Goal: Transaction & Acquisition: Book appointment/travel/reservation

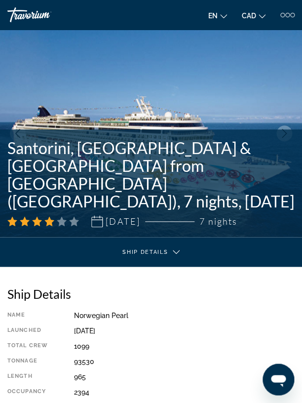
click at [25, 10] on div "Travorium" at bounding box center [44, 14] width 74 height 15
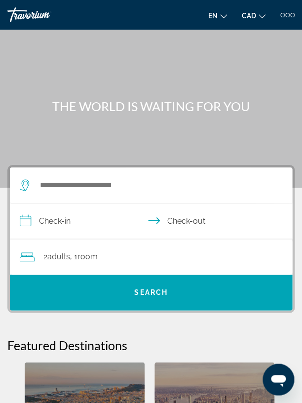
click at [281, 18] on div "en English Español Français Italiano Português русский CAD USD ($) MXN (Mex$) C…" at bounding box center [225, 15] width 139 height 16
click at [288, 15] on div at bounding box center [287, 15] width 4 height 4
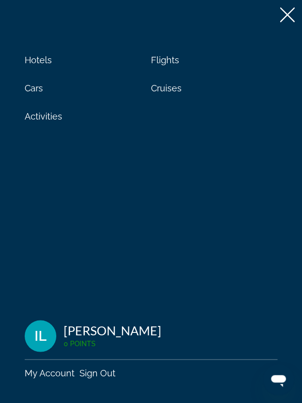
click at [289, 18] on icon at bounding box center [287, 14] width 15 height 15
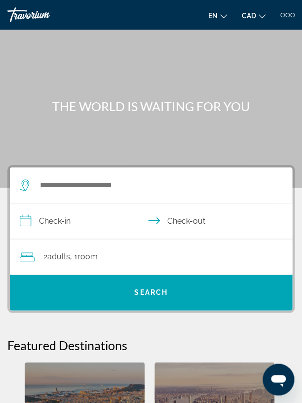
click at [81, 95] on div "Main content" at bounding box center [151, 93] width 302 height 187
click at [27, 18] on div "Travorium" at bounding box center [44, 14] width 74 height 15
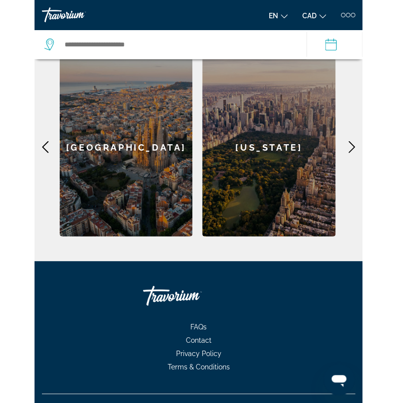
scroll to position [324, 0]
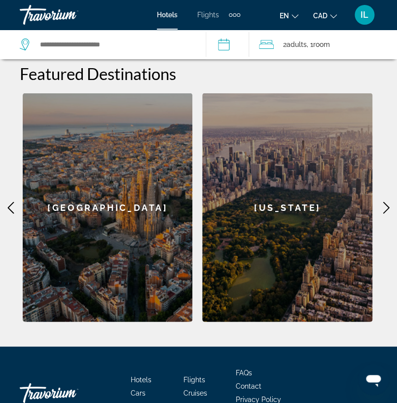
click at [328, 13] on div "IL" at bounding box center [365, 15] width 20 height 20
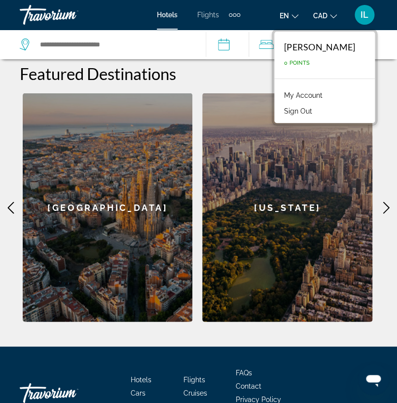
click at [303, 96] on link "My Account" at bounding box center [303, 95] width 48 height 13
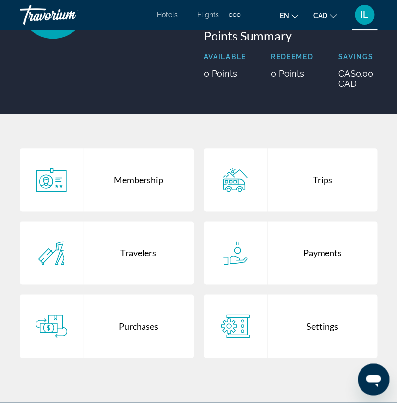
scroll to position [135, 0]
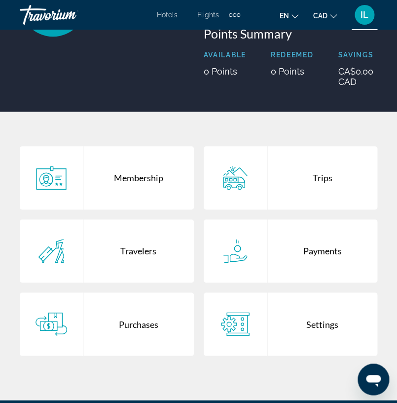
click at [244, 335] on icon "Main content" at bounding box center [236, 324] width 32 height 24
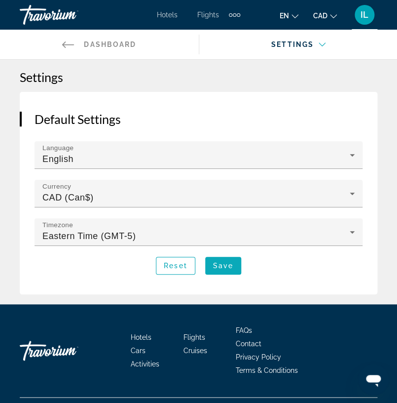
click at [226, 262] on span "Save" at bounding box center [223, 265] width 20 height 8
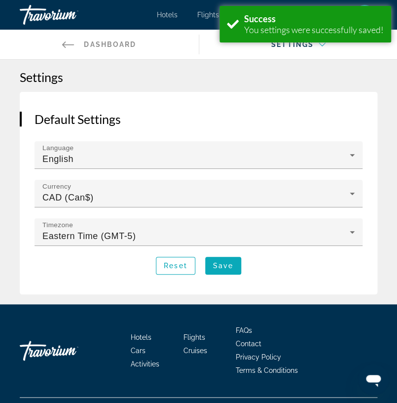
click at [227, 271] on span "Main content" at bounding box center [223, 266] width 36 height 24
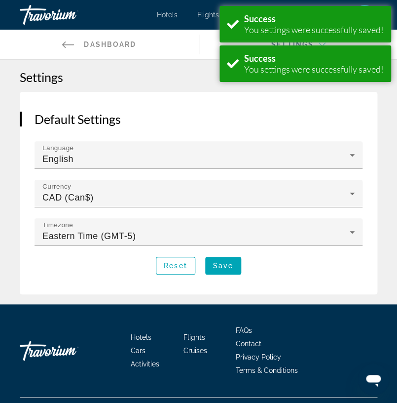
click at [158, 95] on div "Default Settings Language English Currency CAD (Can$) Timezone Eastern Time (GM…" at bounding box center [199, 193] width 358 height 202
click at [112, 44] on span "Dashboard" at bounding box center [110, 44] width 52 height 8
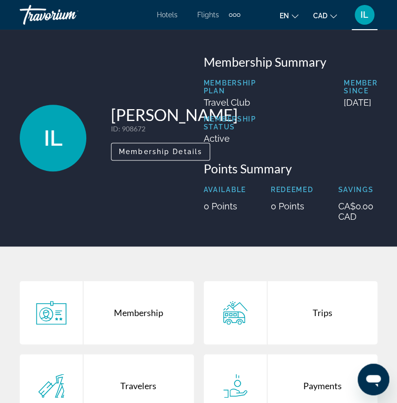
click at [239, 16] on div "Extra navigation items" at bounding box center [238, 14] width 3 height 3
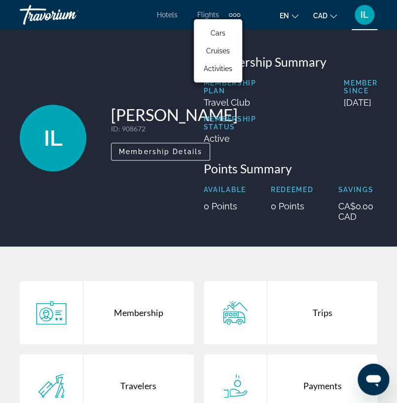
click at [164, 20] on div "Hotels Flights Cars Cruises Activities Hotels Flights Cars Cruises Activities" at bounding box center [198, 15] width 83 height 16
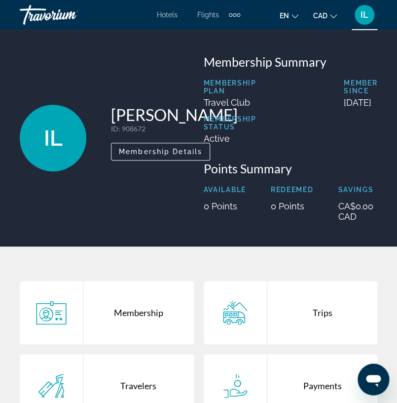
click at [168, 13] on span "Hotels" at bounding box center [167, 15] width 21 height 8
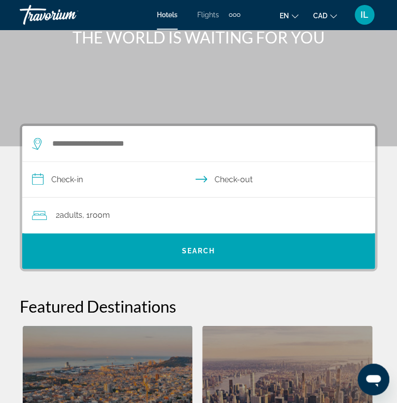
scroll to position [86, 0]
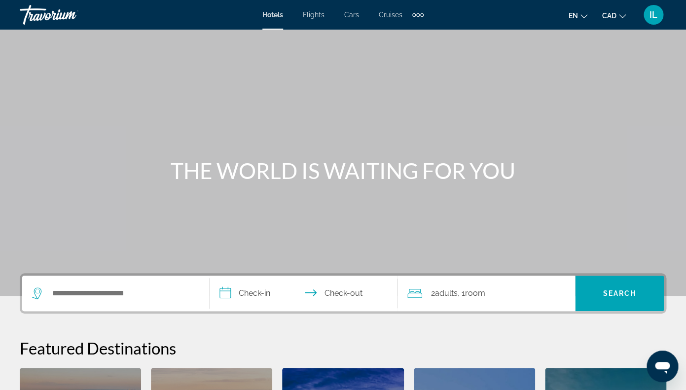
click at [394, 14] on span "Cruises" at bounding box center [391, 15] width 24 height 8
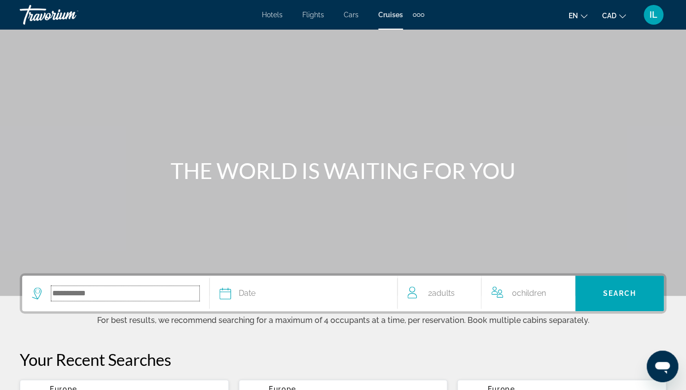
click at [141, 295] on input "Search widget" at bounding box center [125, 293] width 148 height 15
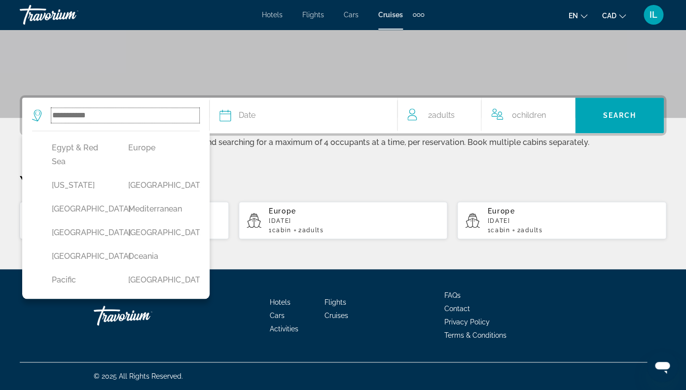
scroll to position [189, 0]
click at [139, 155] on button "Europe" at bounding box center [156, 145] width 67 height 19
type input "******"
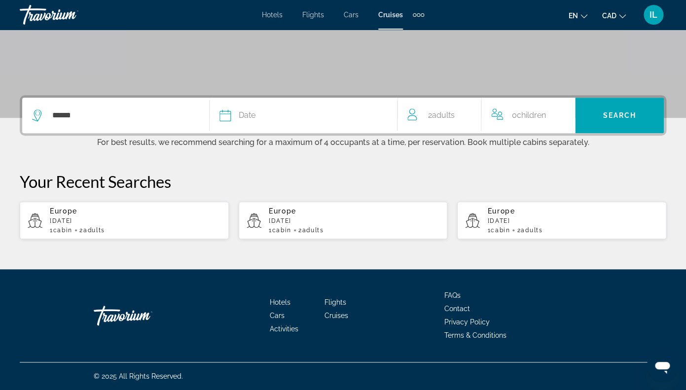
click at [270, 117] on div "Date" at bounding box center [303, 116] width 167 height 14
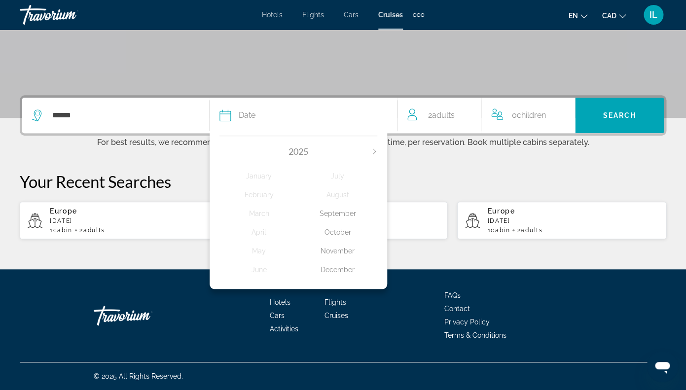
click at [372, 150] on icon "Next month" at bounding box center [374, 151] width 6 height 6
click at [344, 215] on div "September" at bounding box center [337, 214] width 79 height 18
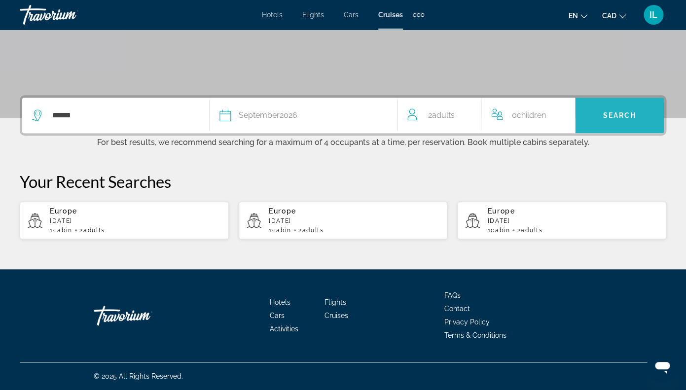
click at [614, 119] on span "Search widget" at bounding box center [619, 116] width 89 height 24
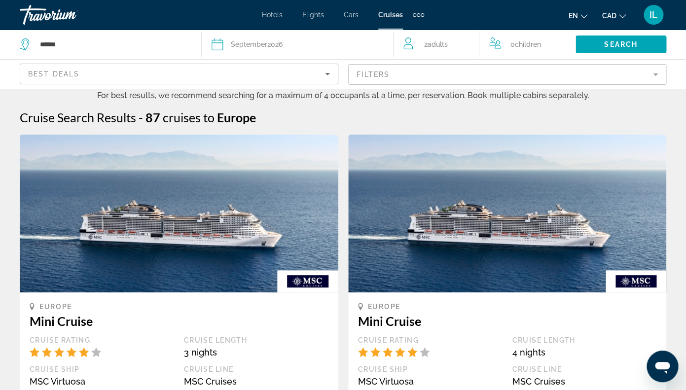
click at [329, 73] on icon "Sort by" at bounding box center [327, 74] width 5 height 2
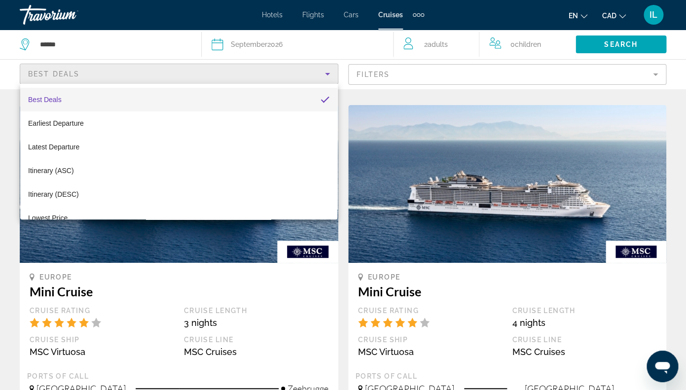
click at [156, 96] on mat-option "Best Deals" at bounding box center [178, 100] width 317 height 24
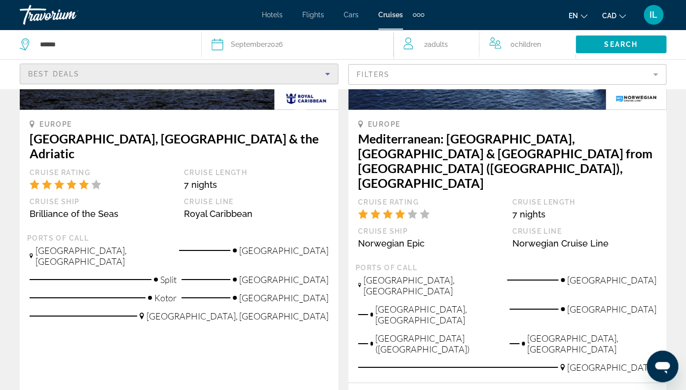
scroll to position [1083, 0]
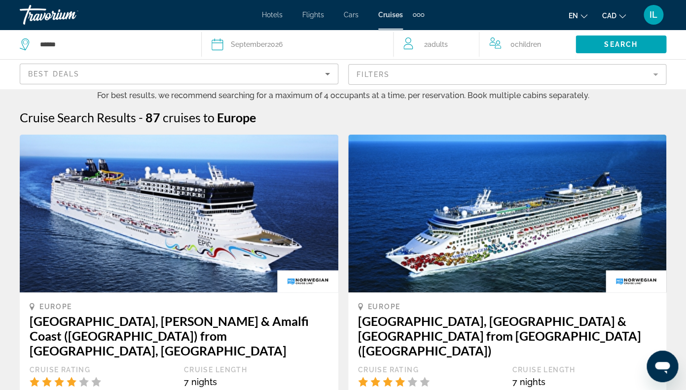
click at [656, 72] on mat-form-field "Filters" at bounding box center [507, 74] width 319 height 21
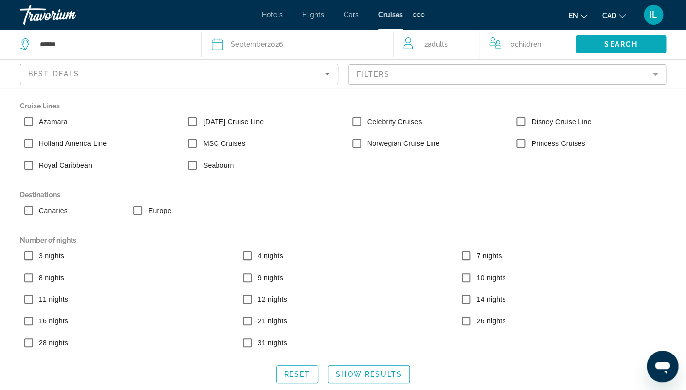
click at [616, 47] on span "Search" at bounding box center [621, 44] width 34 height 8
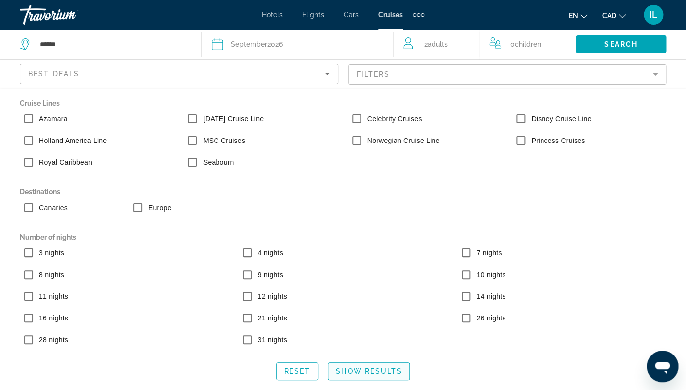
click at [369, 376] on span "Search widget" at bounding box center [369, 372] width 81 height 24
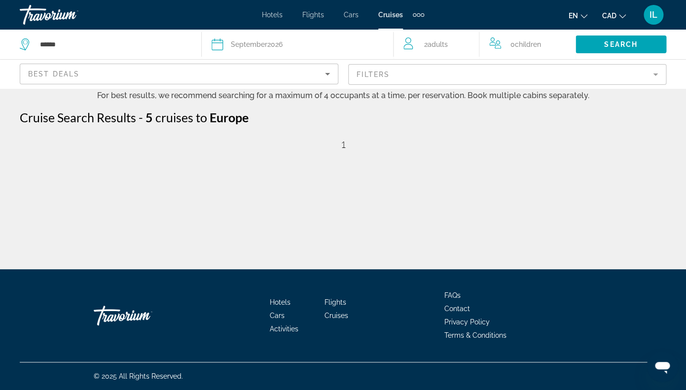
click at [301, 158] on div "****** Date September 2026 2026 January February March April May June July Augu…" at bounding box center [343, 134] width 686 height 269
click at [342, 145] on span "1" at bounding box center [343, 144] width 5 height 11
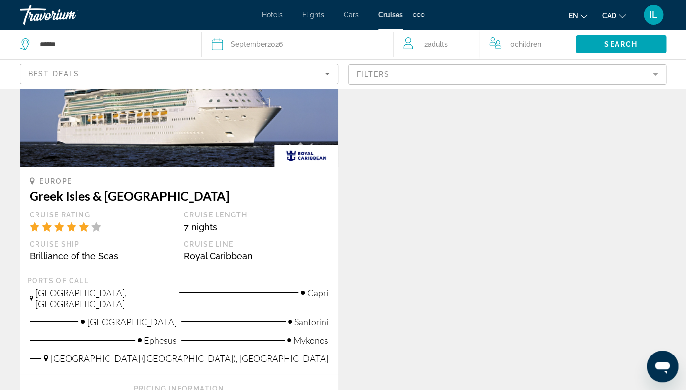
scroll to position [1064, 0]
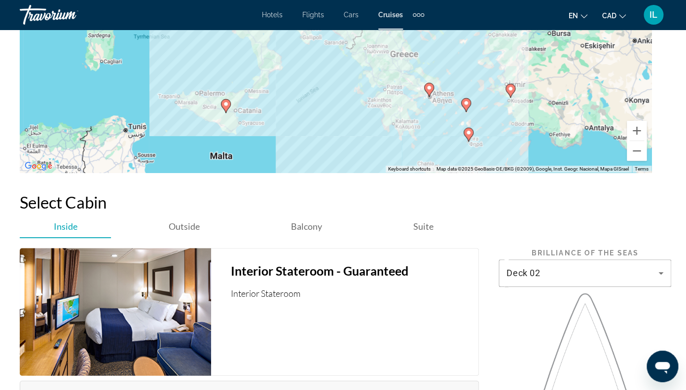
scroll to position [1414, 0]
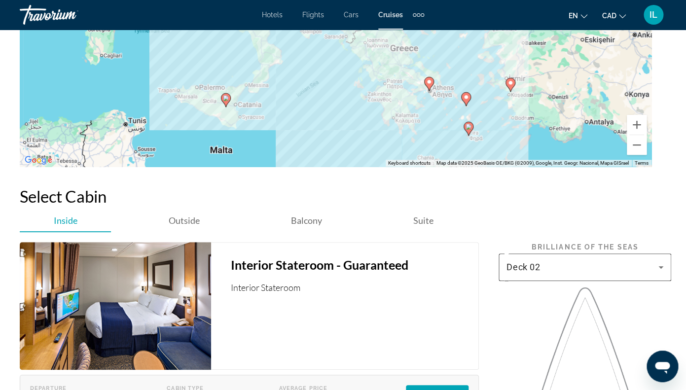
click at [665, 272] on icon "Main content" at bounding box center [661, 267] width 12 height 12
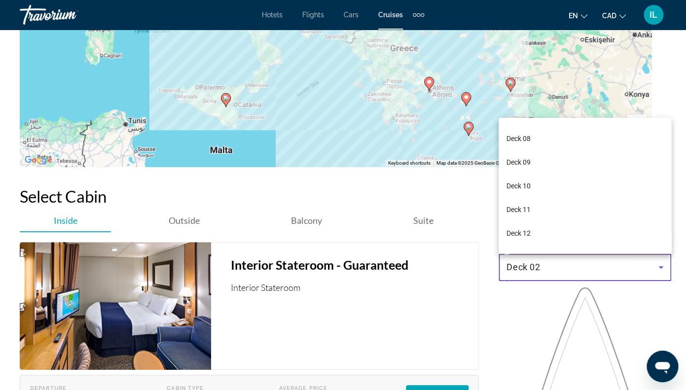
scroll to position [156, 0]
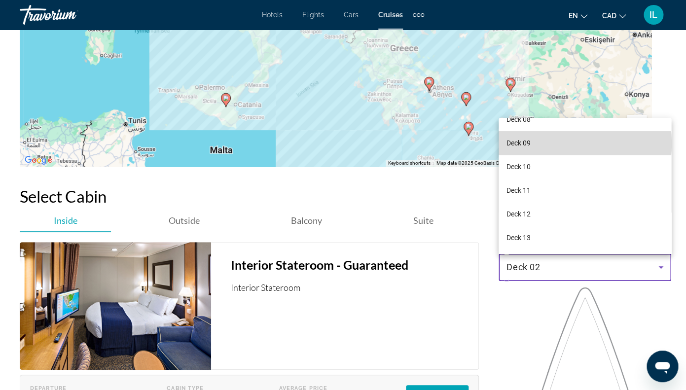
click at [537, 144] on mat-option "Deck 09" at bounding box center [585, 143] width 173 height 24
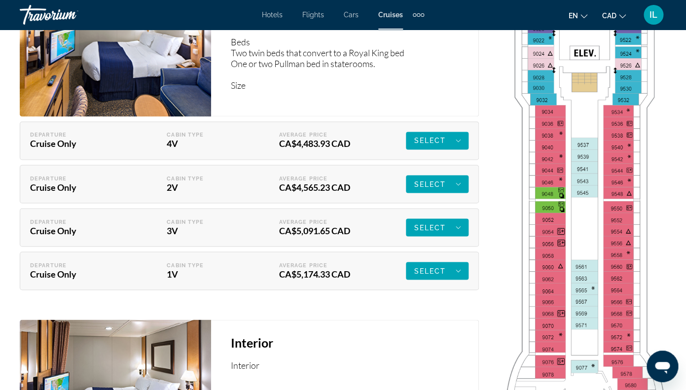
scroll to position [1885, 0]
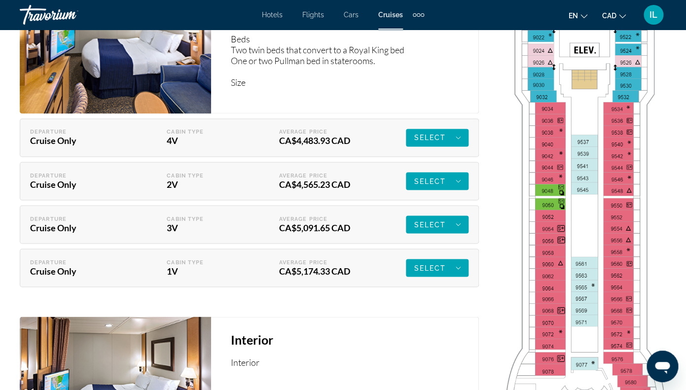
click at [595, 288] on img "Main content" at bounding box center [585, 351] width 173 height 1083
click at [578, 282] on img "Main content" at bounding box center [585, 351] width 173 height 1083
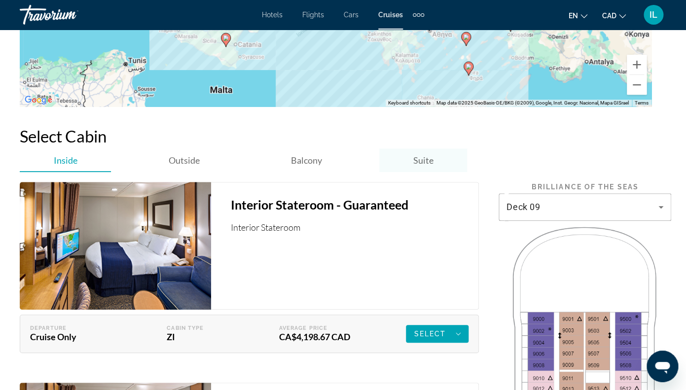
scroll to position [1472, 0]
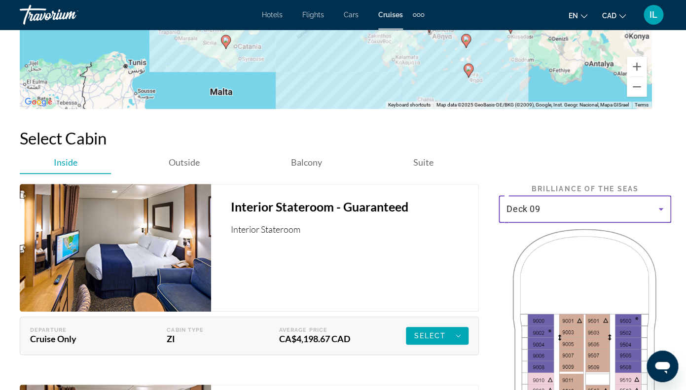
click at [664, 211] on icon "Main content" at bounding box center [661, 209] width 12 height 12
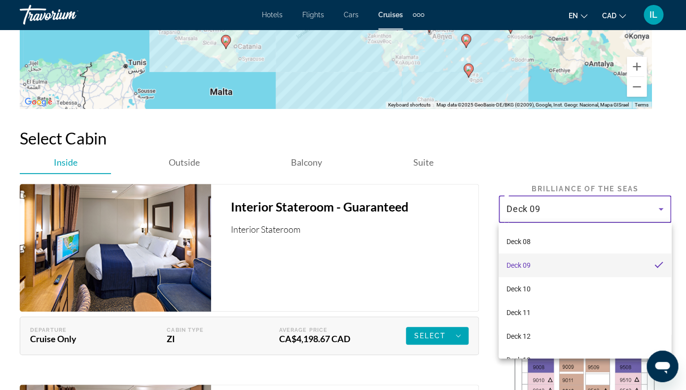
scroll to position [156, 0]
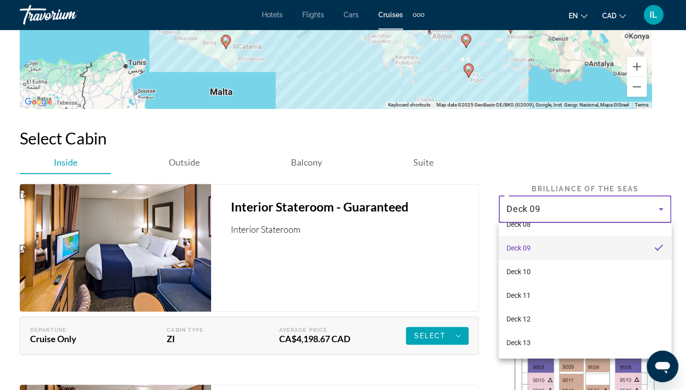
click at [441, 277] on div at bounding box center [343, 195] width 686 height 390
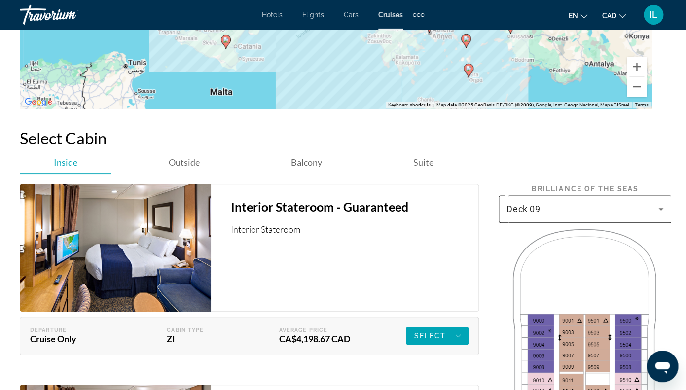
click at [660, 210] on icon "Main content" at bounding box center [661, 209] width 12 height 12
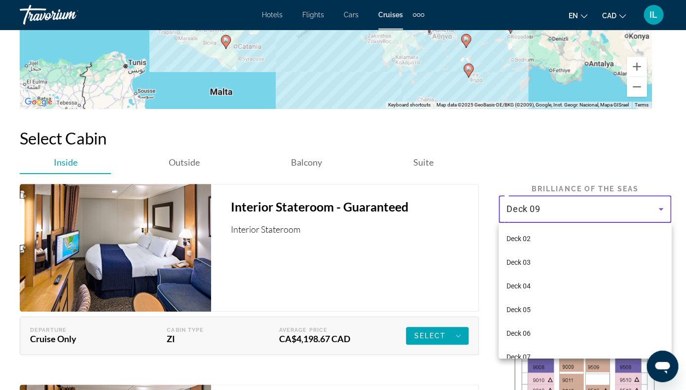
scroll to position [57, 0]
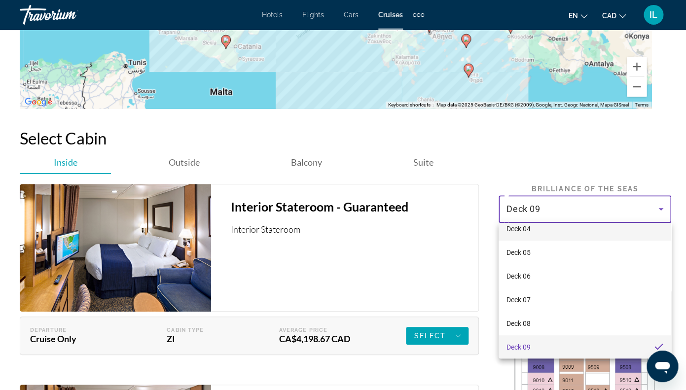
click at [597, 232] on mat-option "Deck 04" at bounding box center [585, 229] width 173 height 24
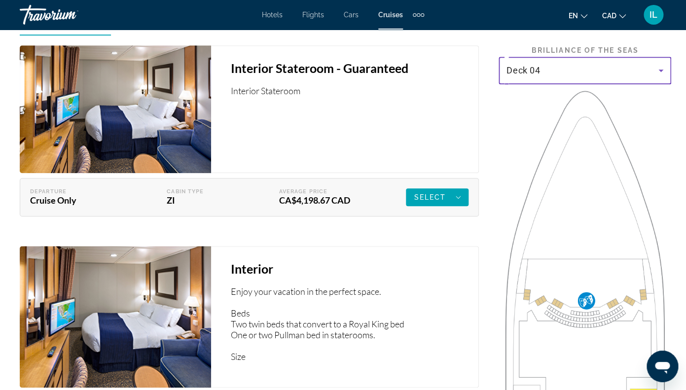
scroll to position [1614, 0]
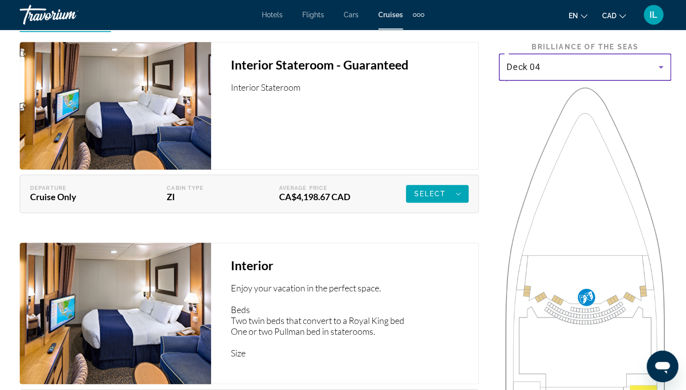
click at [662, 68] on icon "Main content" at bounding box center [661, 67] width 12 height 12
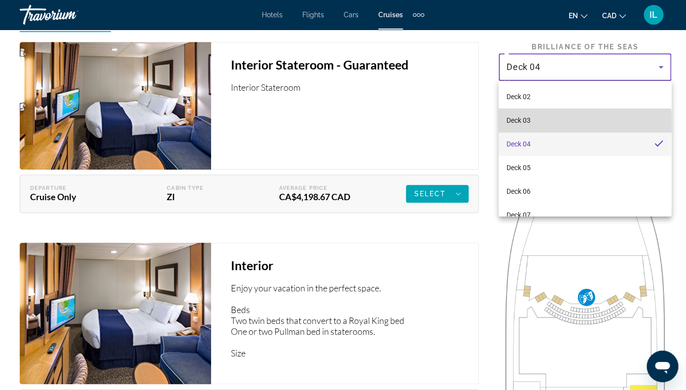
click at [552, 126] on mat-option "Deck 03" at bounding box center [585, 121] width 173 height 24
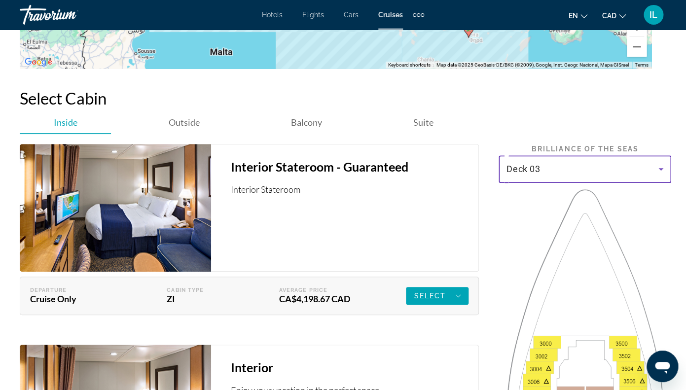
scroll to position [1497, 0]
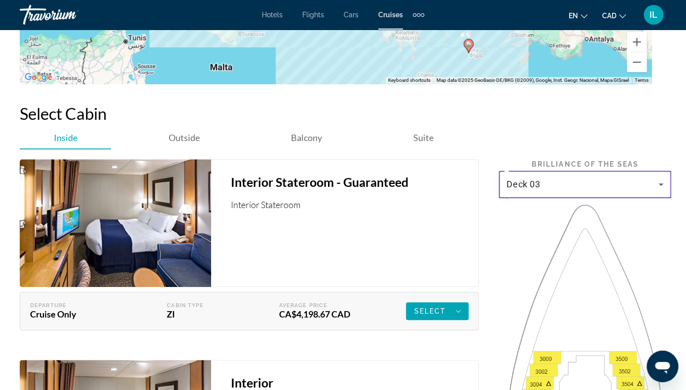
click at [665, 184] on icon "Main content" at bounding box center [661, 185] width 12 height 12
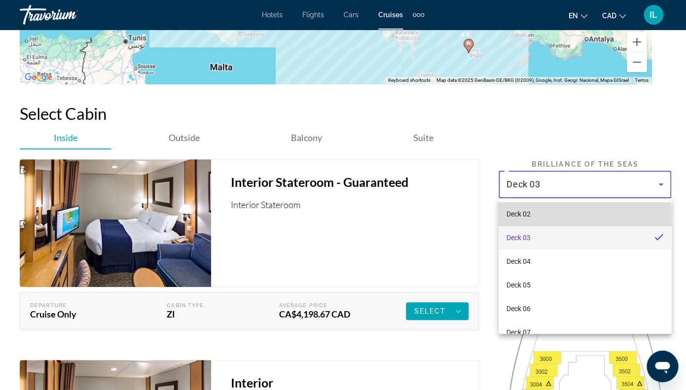
click at [582, 217] on mat-option "Deck 02" at bounding box center [585, 214] width 173 height 24
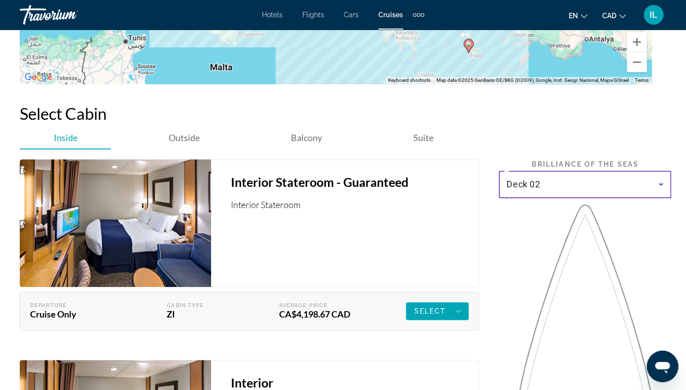
click at [661, 185] on icon "Main content" at bounding box center [661, 184] width 5 height 2
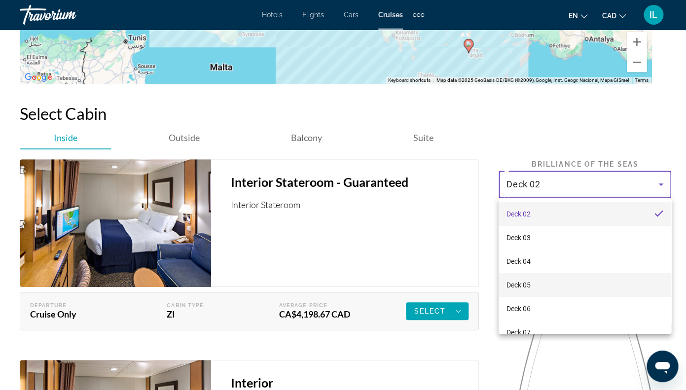
click at [569, 291] on mat-option "Deck 05" at bounding box center [585, 285] width 173 height 24
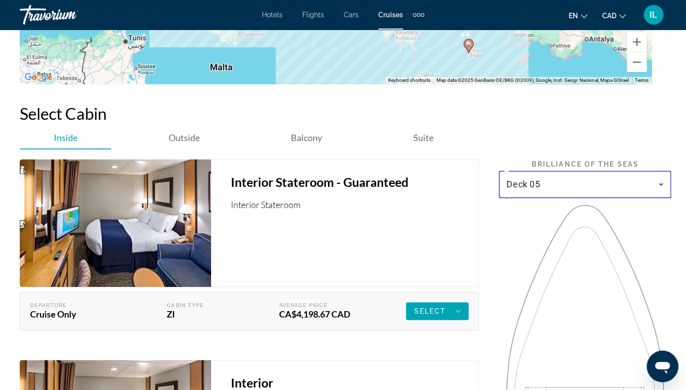
click at [661, 185] on icon "Main content" at bounding box center [661, 184] width 5 height 2
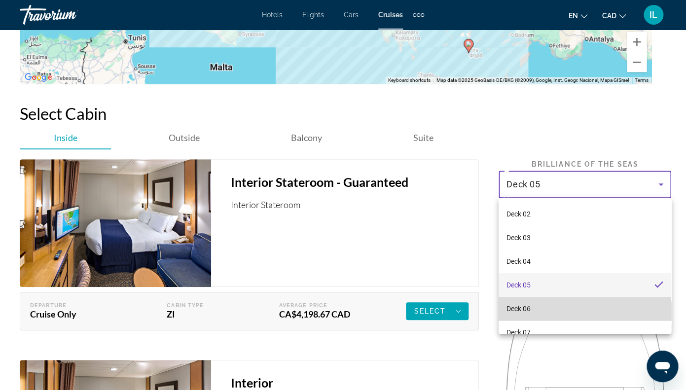
click at [566, 314] on mat-option "Deck 06" at bounding box center [585, 309] width 173 height 24
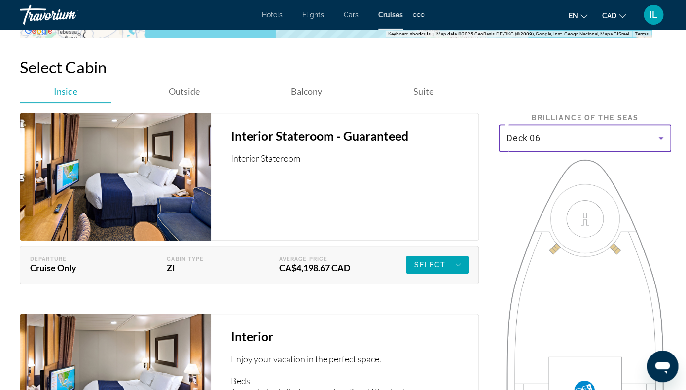
scroll to position [1542, 0]
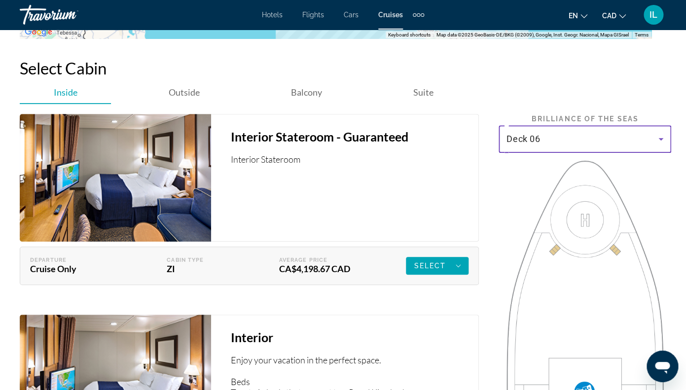
click at [661, 139] on icon "Main content" at bounding box center [661, 139] width 5 height 2
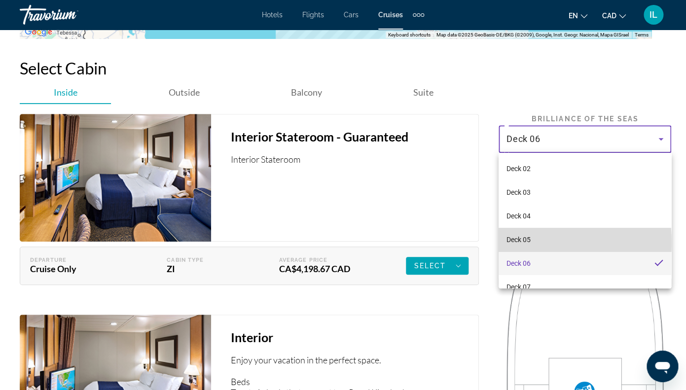
click at [518, 243] on span "Deck 05" at bounding box center [519, 240] width 24 height 12
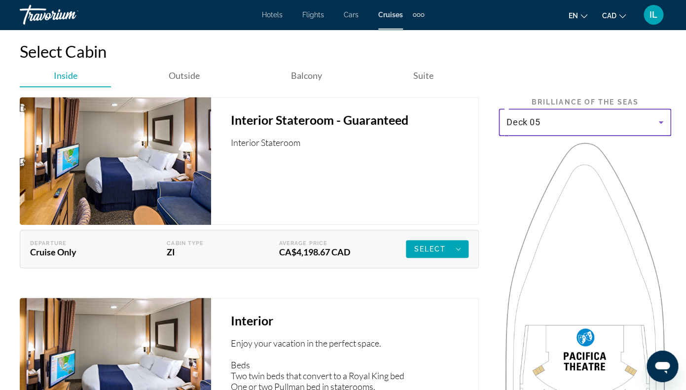
scroll to position [1555, 0]
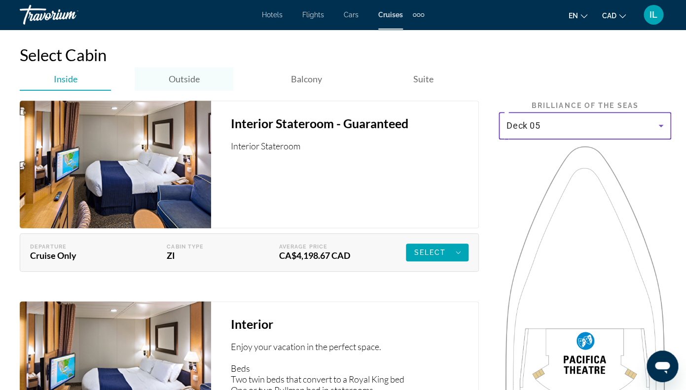
click at [182, 80] on span "Outside" at bounding box center [184, 78] width 31 height 11
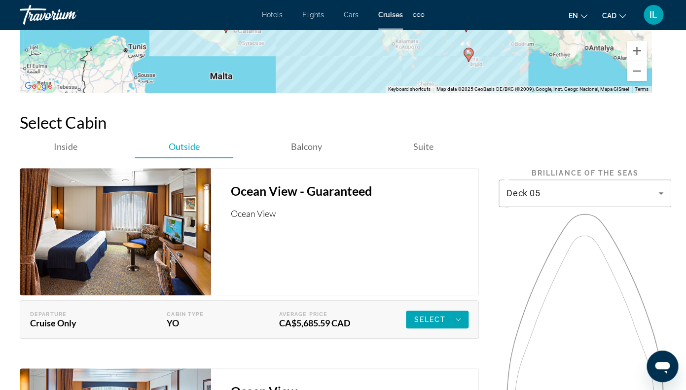
scroll to position [1485, 0]
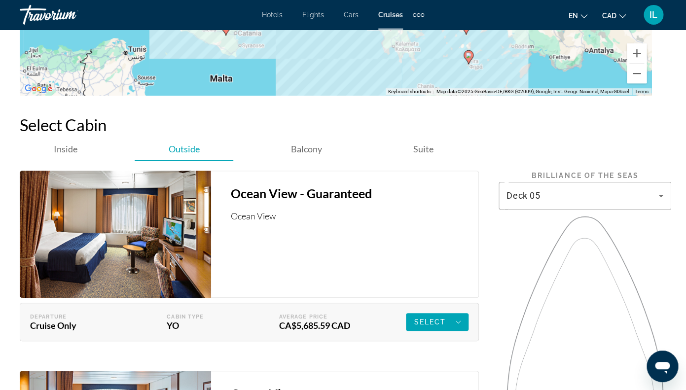
click at [313, 164] on div "Ocean View - Guaranteed Ocean View Departure Cruise Only Cabin Type YO Average …" at bounding box center [249, 251] width 459 height 181
click at [306, 149] on span "Balcony" at bounding box center [306, 149] width 31 height 11
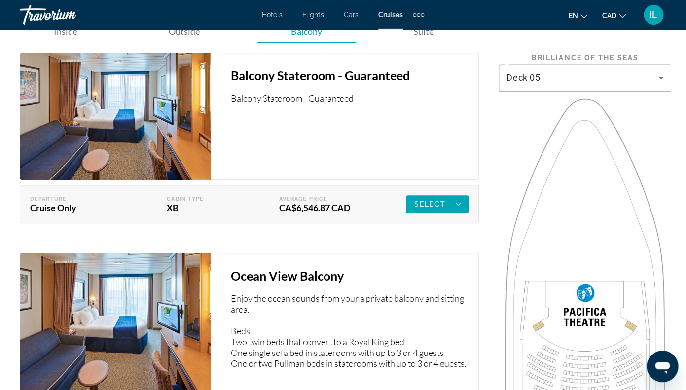
scroll to position [1598, 0]
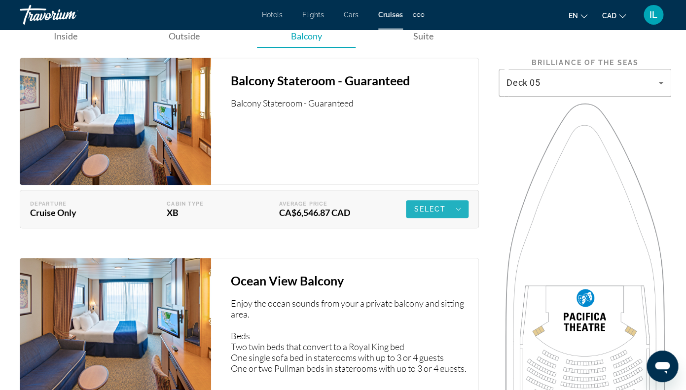
click at [439, 209] on span "Select" at bounding box center [430, 209] width 32 height 8
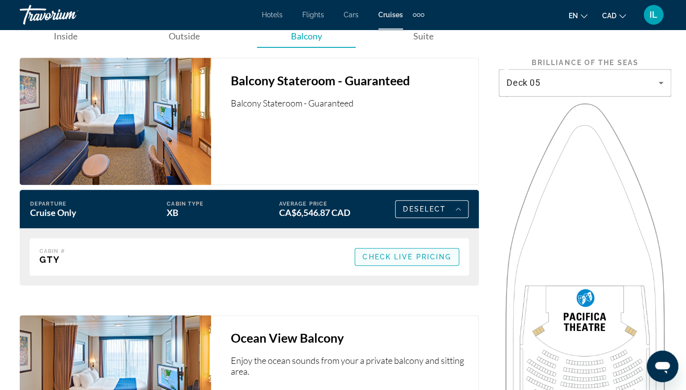
click at [386, 258] on span "Check Live Pricing" at bounding box center [407, 257] width 89 height 8
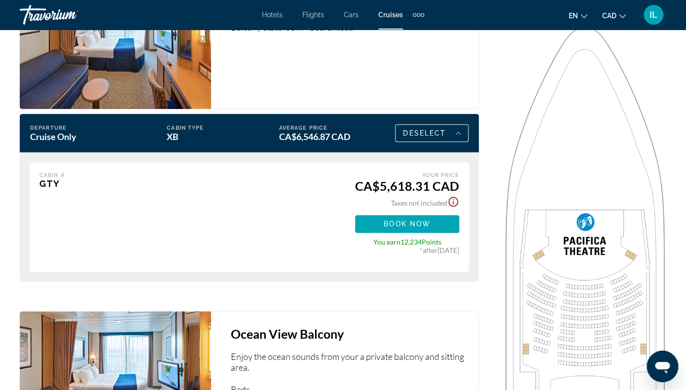
scroll to position [1675, 0]
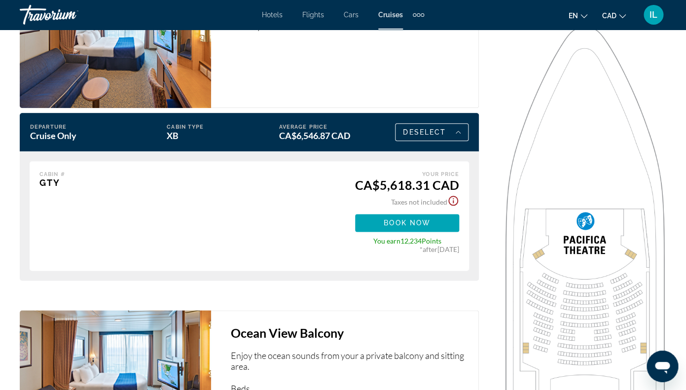
click at [452, 200] on icon "Show Taxes and Fees disclaimer" at bounding box center [453, 201] width 12 height 12
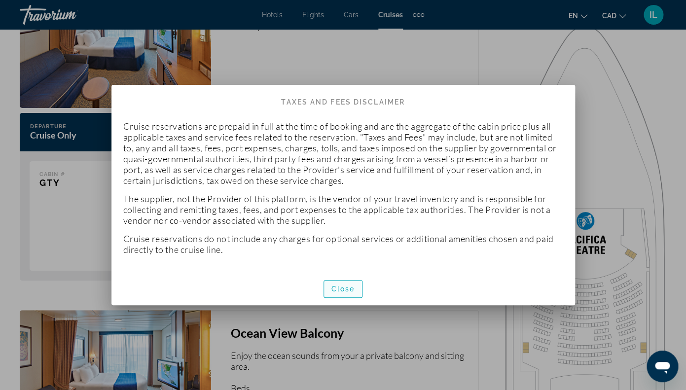
click at [354, 283] on span "button" at bounding box center [343, 289] width 38 height 24
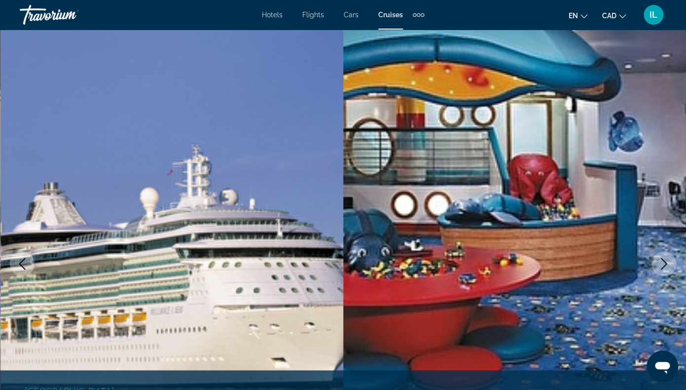
scroll to position [1675, 0]
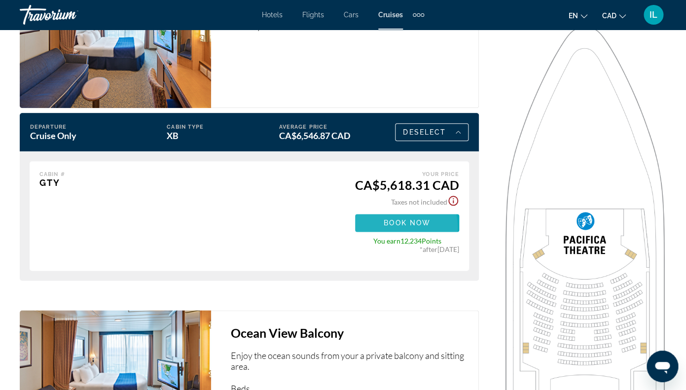
click at [395, 227] on span "Main content" at bounding box center [407, 223] width 104 height 24
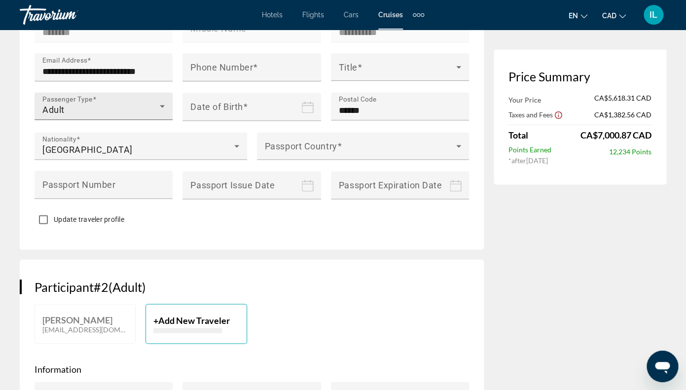
scroll to position [333, 0]
